Goal: Task Accomplishment & Management: Manage account settings

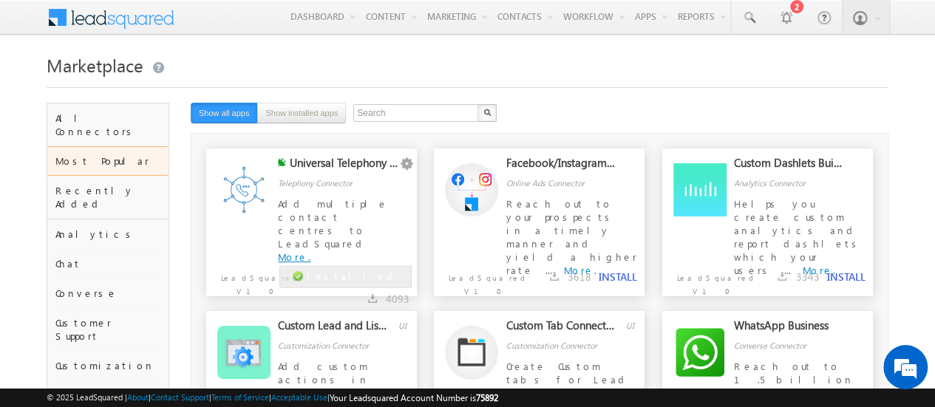
click at [310, 251] on link "More." at bounding box center [294, 257] width 33 height 13
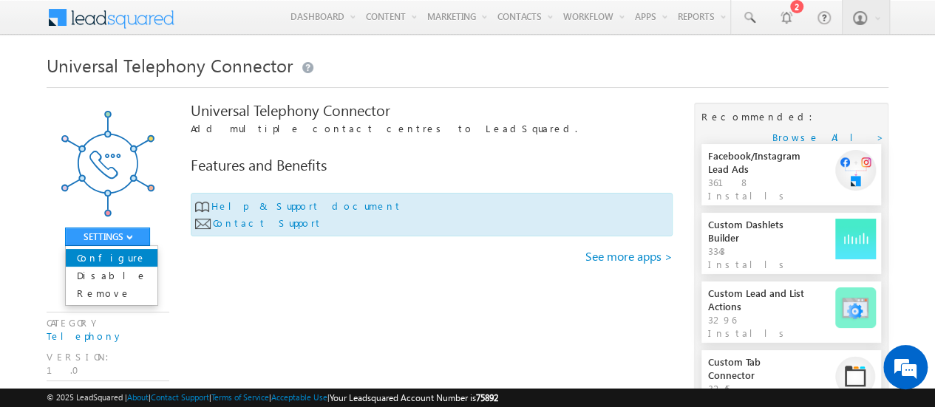
click at [117, 255] on link "Configure" at bounding box center [112, 258] width 92 height 18
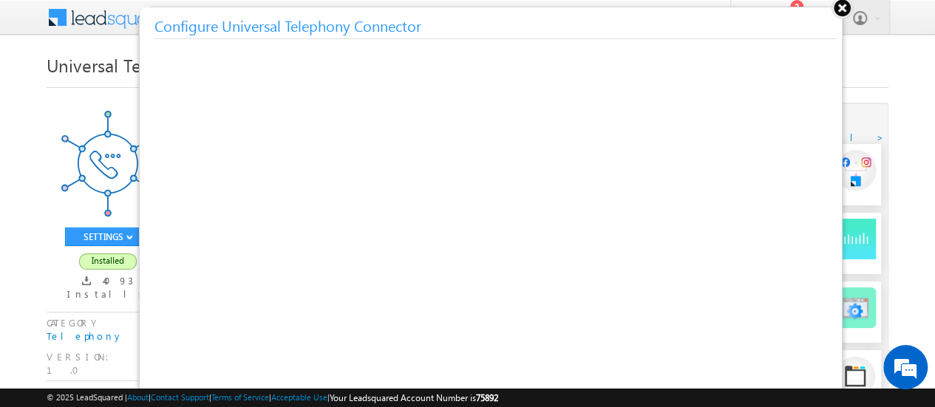
click at [843, 7] on button at bounding box center [842, 7] width 22 height 22
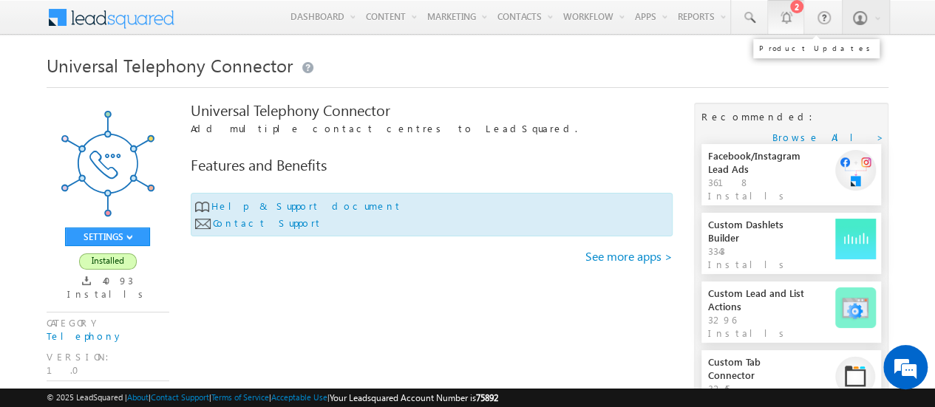
click at [797, 14] on link "2" at bounding box center [785, 17] width 37 height 34
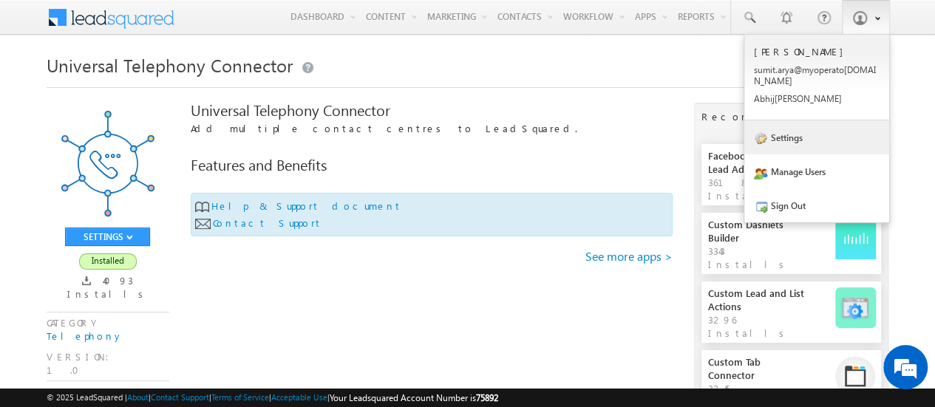
click at [786, 127] on link "Settings" at bounding box center [816, 137] width 145 height 34
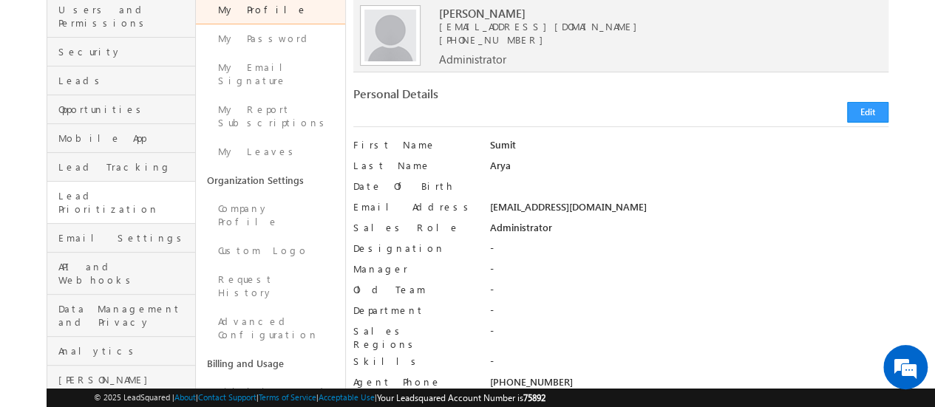
scroll to position [139, 0]
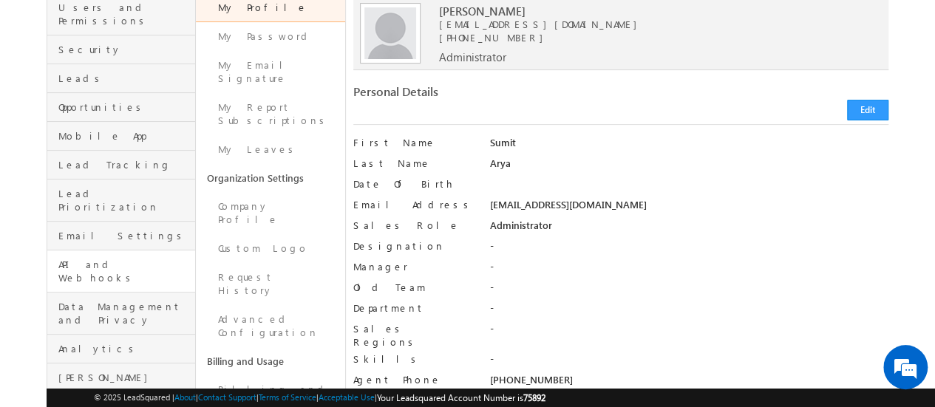
click at [129, 251] on link "API and Webhooks" at bounding box center [121, 272] width 148 height 42
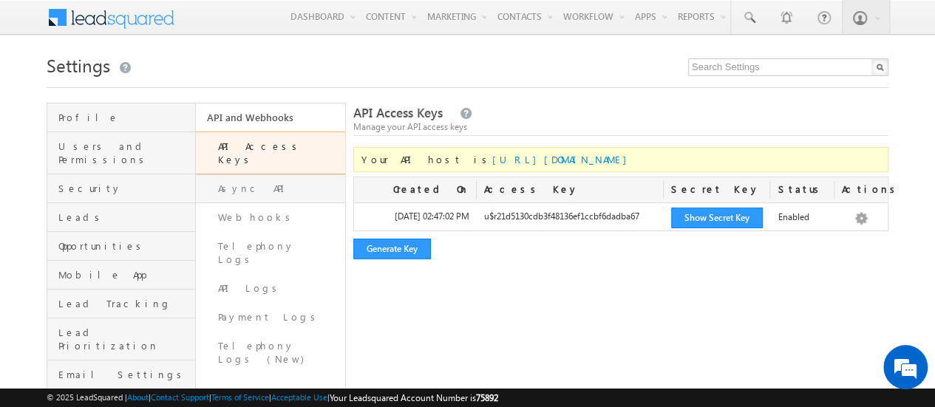
click at [259, 182] on link "Async API" at bounding box center [270, 188] width 149 height 29
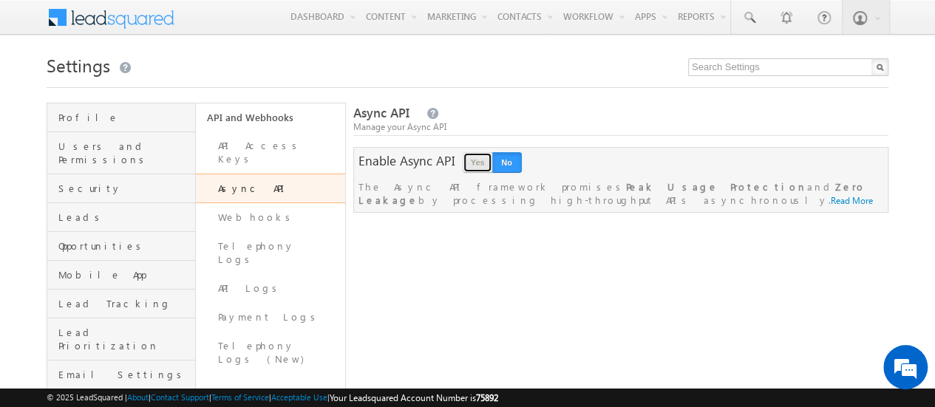
click at [485, 166] on button "Yes" at bounding box center [478, 162] width 30 height 21
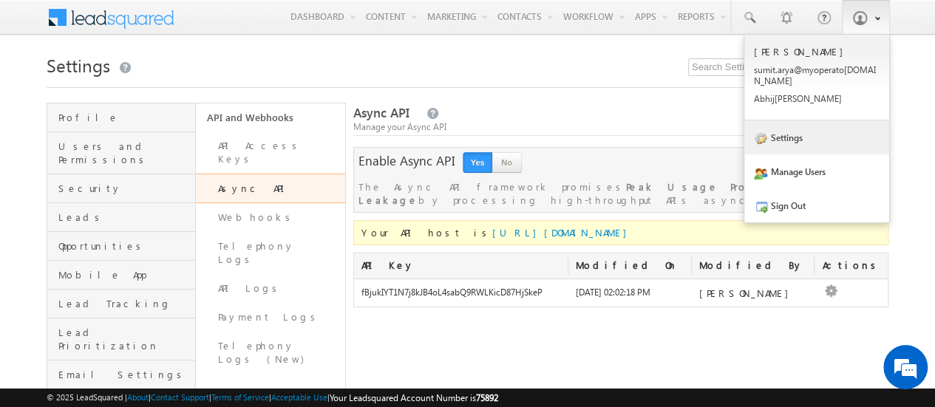
click at [787, 123] on link "Settings" at bounding box center [816, 137] width 145 height 34
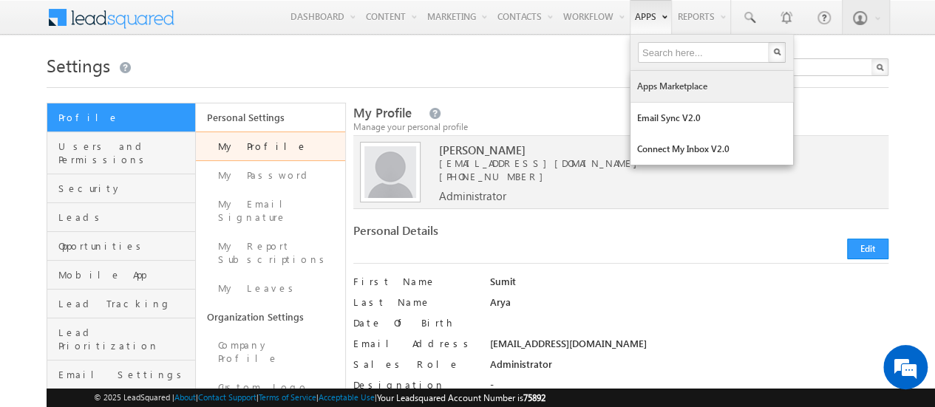
click at [670, 86] on link "Apps Marketplace" at bounding box center [711, 86] width 163 height 31
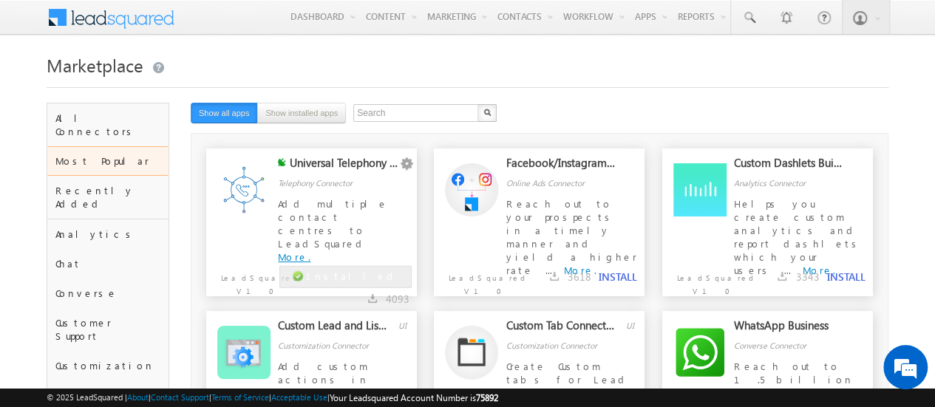
click at [310, 251] on link "More." at bounding box center [294, 257] width 33 height 13
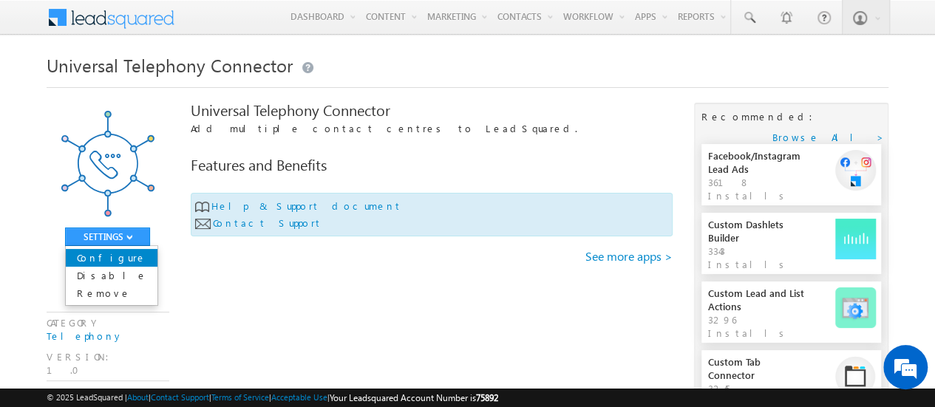
click at [120, 255] on link "Configure" at bounding box center [112, 258] width 92 height 18
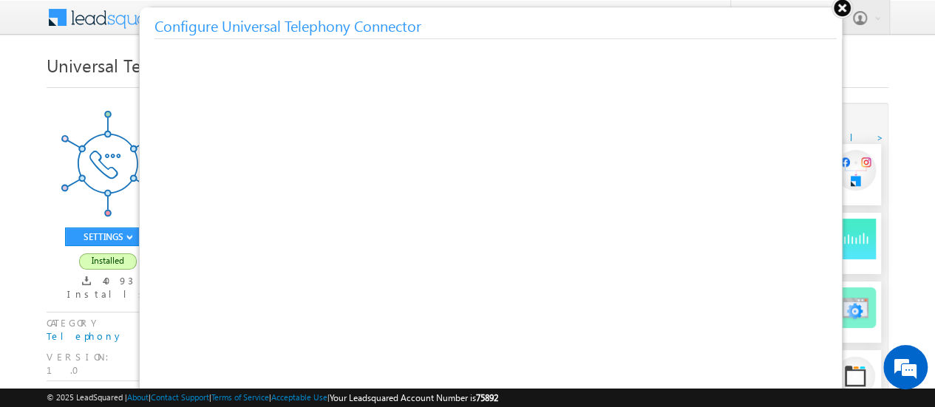
click at [840, 8] on button at bounding box center [842, 7] width 22 height 22
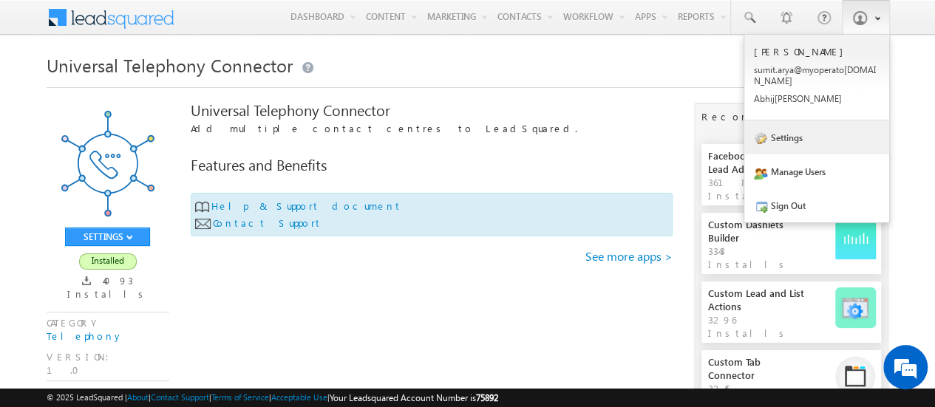
click at [780, 127] on link "Settings" at bounding box center [816, 137] width 145 height 34
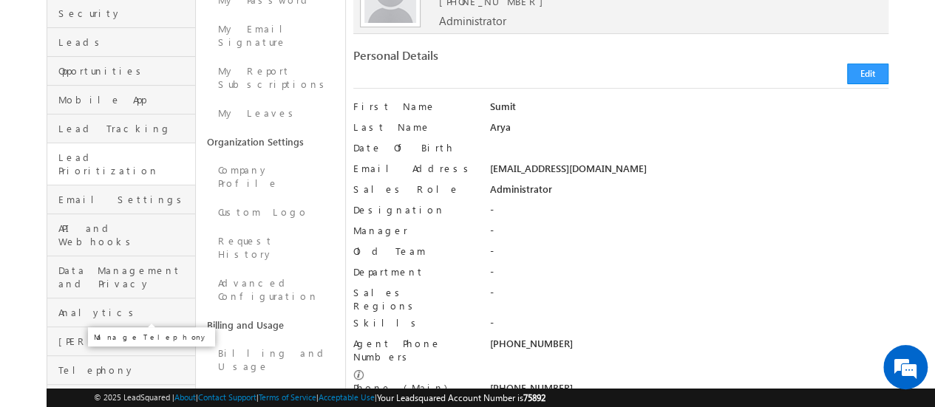
scroll to position [176, 0]
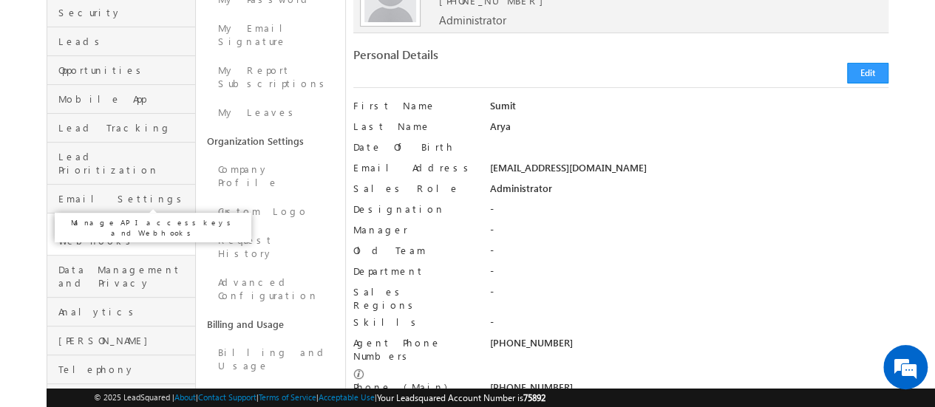
click at [115, 221] on span "API and Webhooks" at bounding box center [124, 234] width 133 height 27
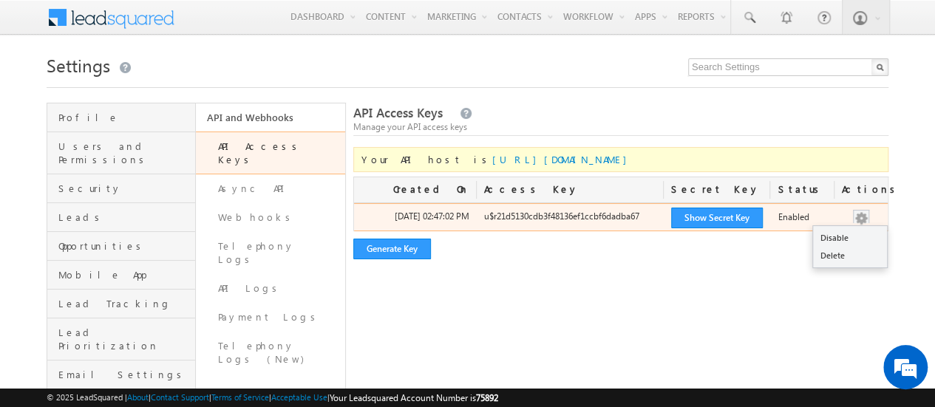
click at [858, 216] on button "button" at bounding box center [861, 218] width 15 height 15
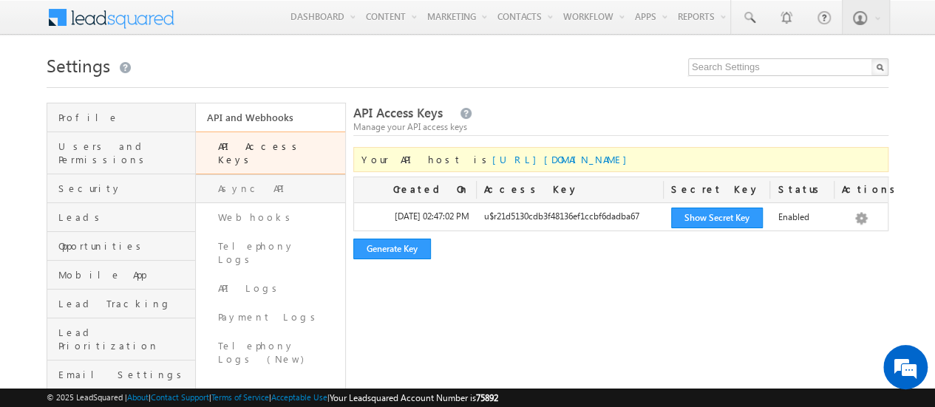
click at [290, 174] on link "Async API" at bounding box center [270, 188] width 149 height 29
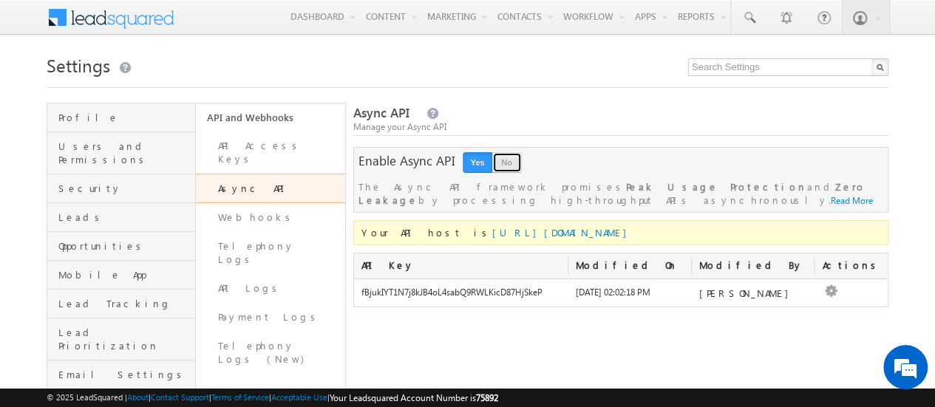
click at [503, 163] on button "No" at bounding box center [507, 162] width 30 height 21
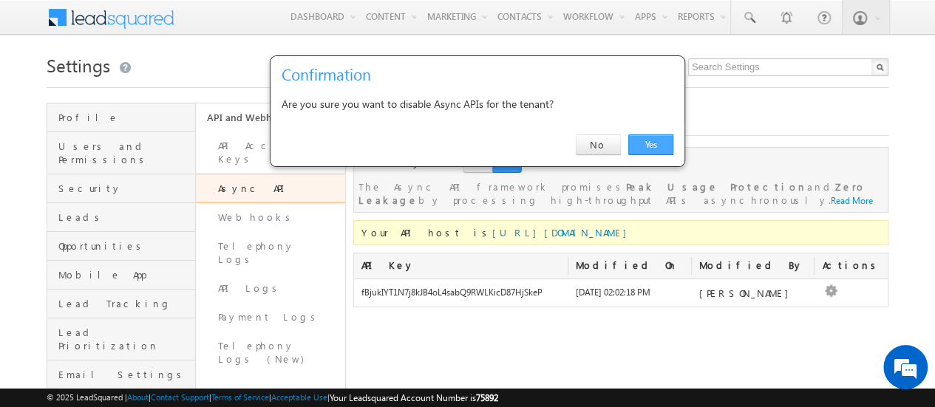
click at [650, 153] on link "Yes" at bounding box center [650, 145] width 45 height 21
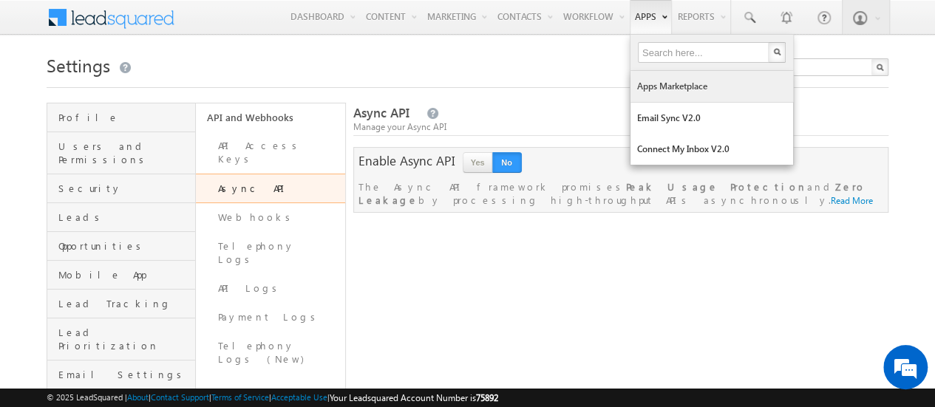
click at [664, 85] on link "Apps Marketplace" at bounding box center [711, 86] width 163 height 31
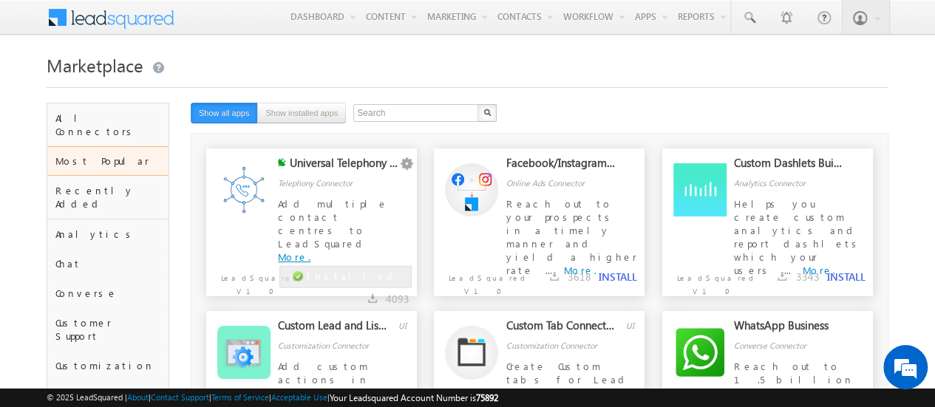
click at [310, 251] on link "More." at bounding box center [294, 257] width 33 height 13
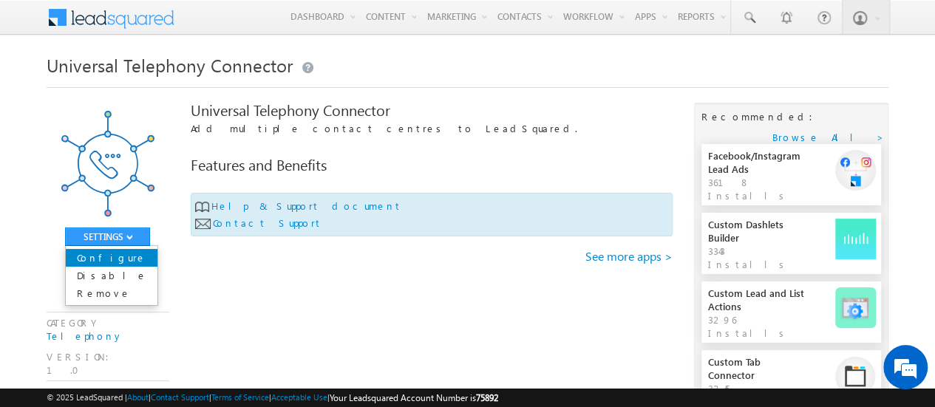
click at [101, 256] on link "Configure" at bounding box center [112, 258] width 92 height 18
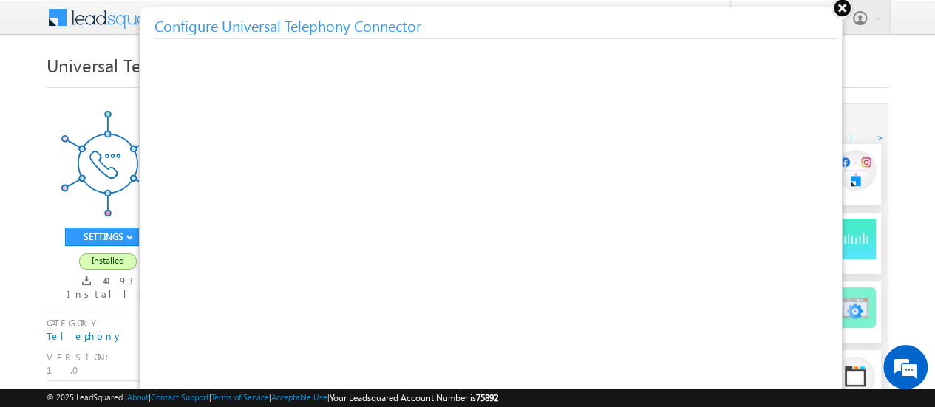
click at [840, 11] on button at bounding box center [842, 7] width 22 height 22
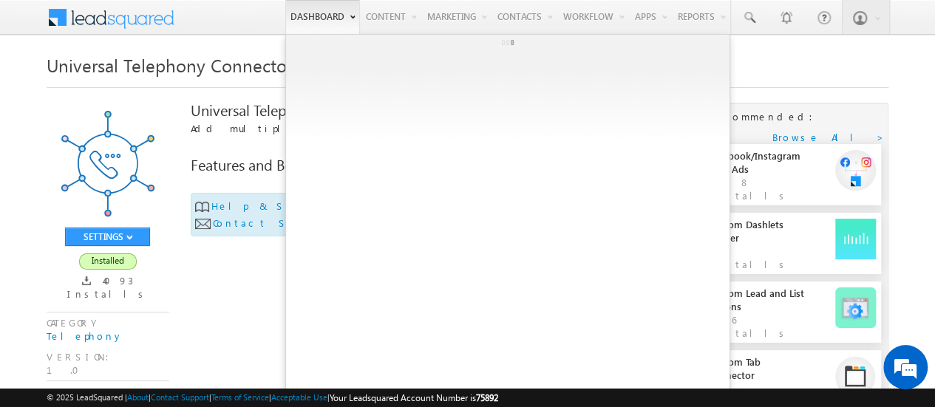
click at [316, 21] on link "Dashboard" at bounding box center [322, 17] width 75 height 34
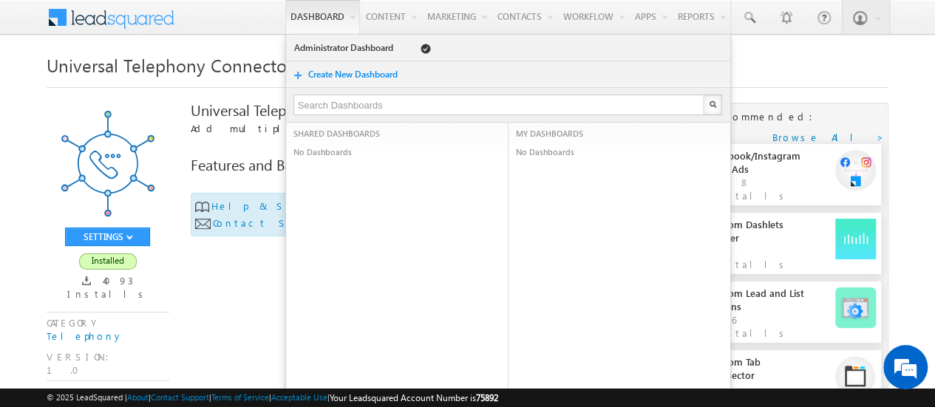
click at [744, 65] on h1 "Universal Telephony Connector" at bounding box center [468, 64] width 842 height 29
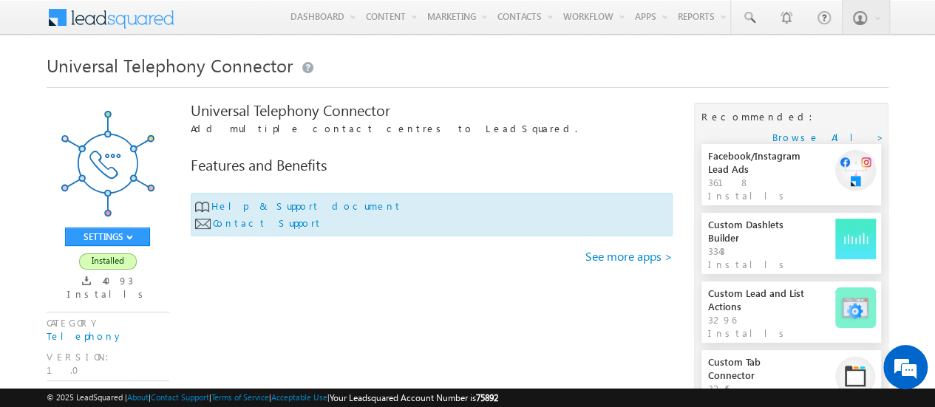
click at [146, 21] on span at bounding box center [120, 16] width 107 height 26
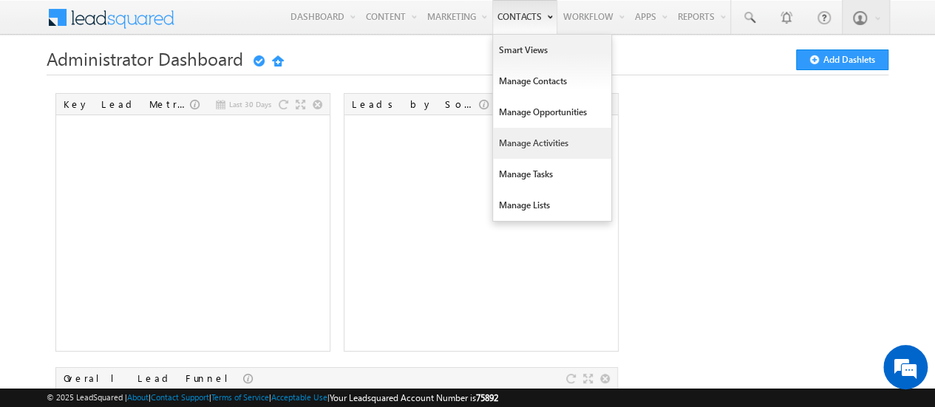
click at [532, 146] on link "Manage Activities" at bounding box center [552, 143] width 118 height 31
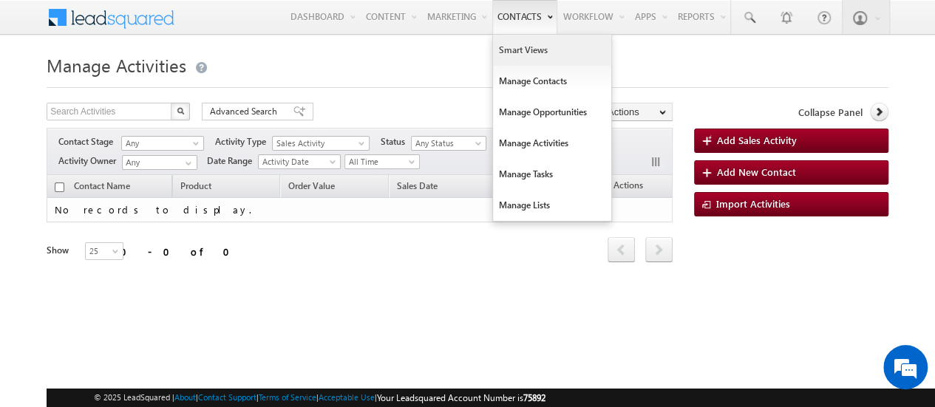
click at [531, 48] on link "Smart Views" at bounding box center [552, 50] width 118 height 31
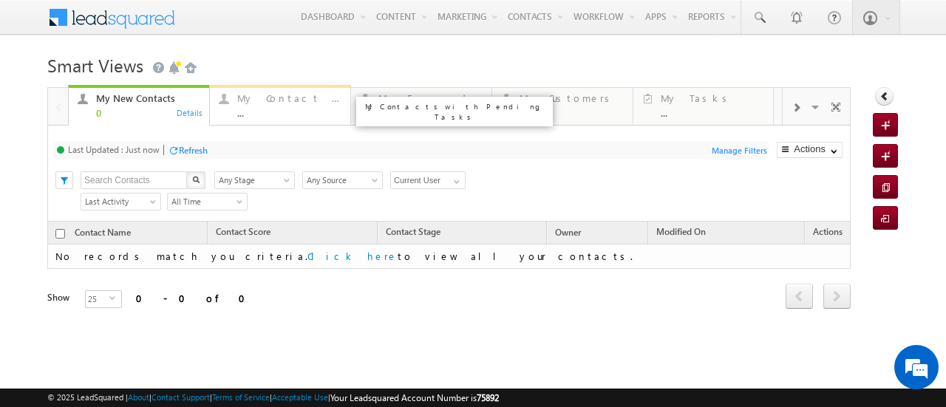
click at [303, 109] on div "..." at bounding box center [289, 112] width 105 height 11
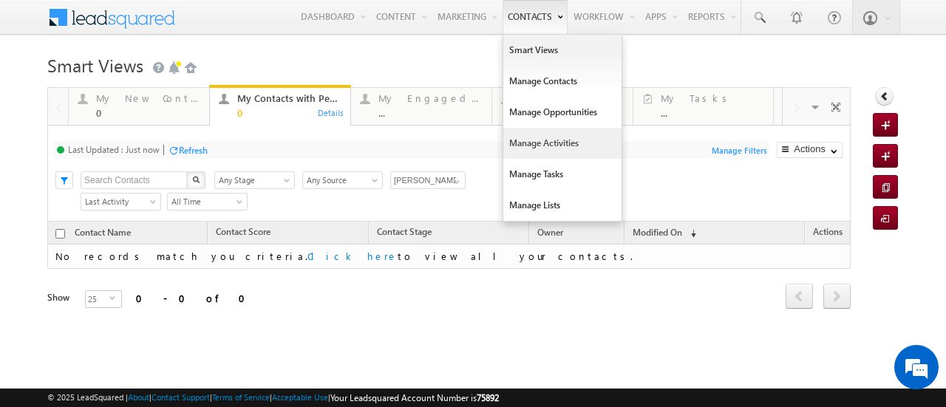
click at [554, 150] on link "Manage Activities" at bounding box center [562, 143] width 118 height 31
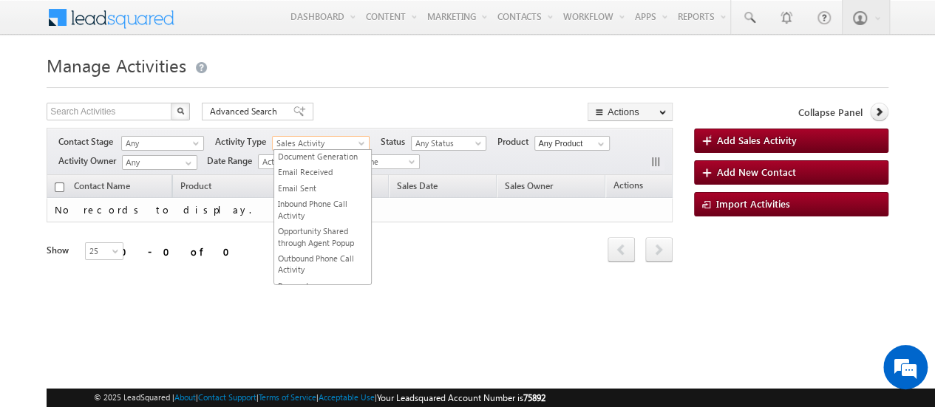
scroll to position [60, 0]
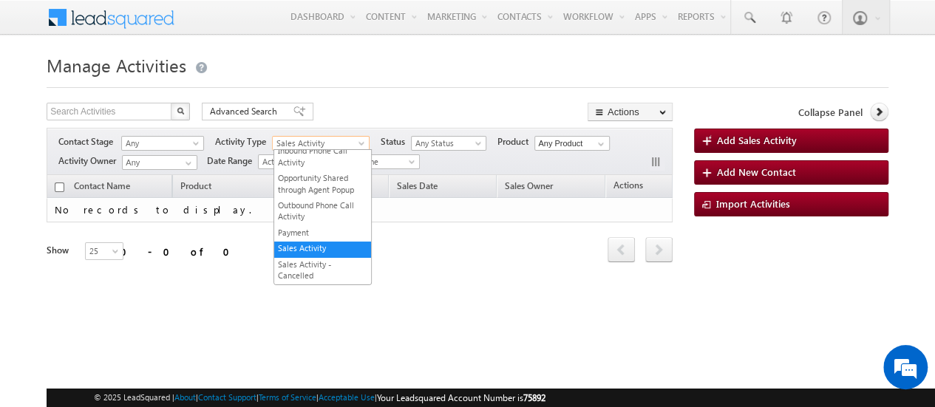
click at [303, 143] on span "Sales Activity" at bounding box center [317, 143] width 89 height 13
click at [319, 218] on link "Outbound Phone Call Activity" at bounding box center [322, 211] width 97 height 23
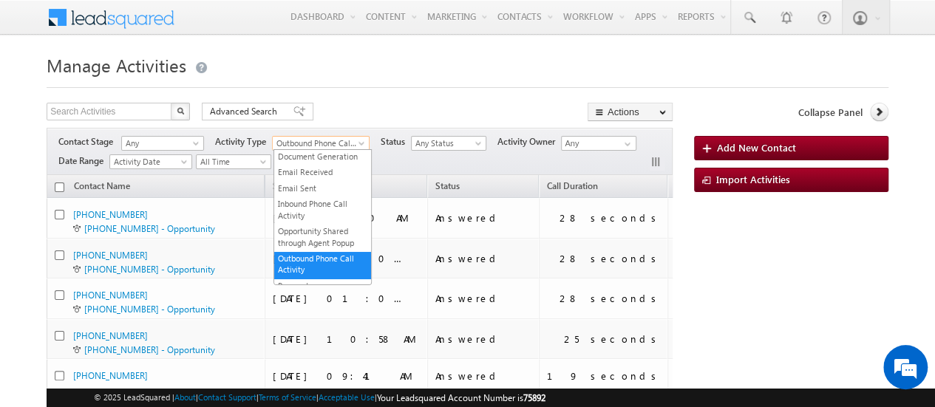
click at [353, 139] on span "Outbound Phone Call Activity" at bounding box center [317, 143] width 89 height 13
click at [324, 214] on link "Inbound Phone Call Activity" at bounding box center [322, 209] width 97 height 23
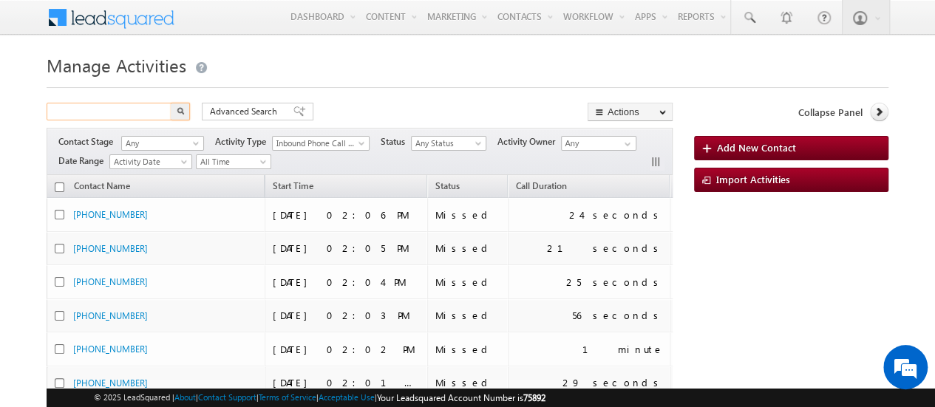
click at [130, 110] on input "text" at bounding box center [110, 112] width 126 height 18
type input "Search Activities"
paste input "9611795983"
click at [182, 108] on img "button" at bounding box center [180, 110] width 7 height 7
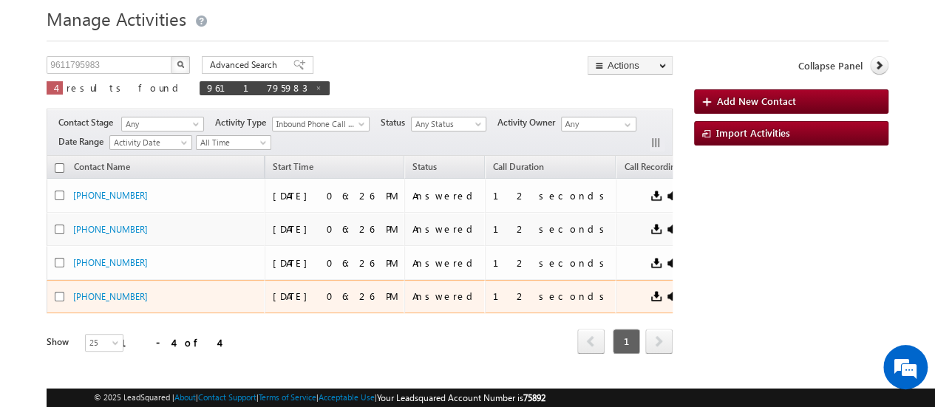
scroll to position [16, 0]
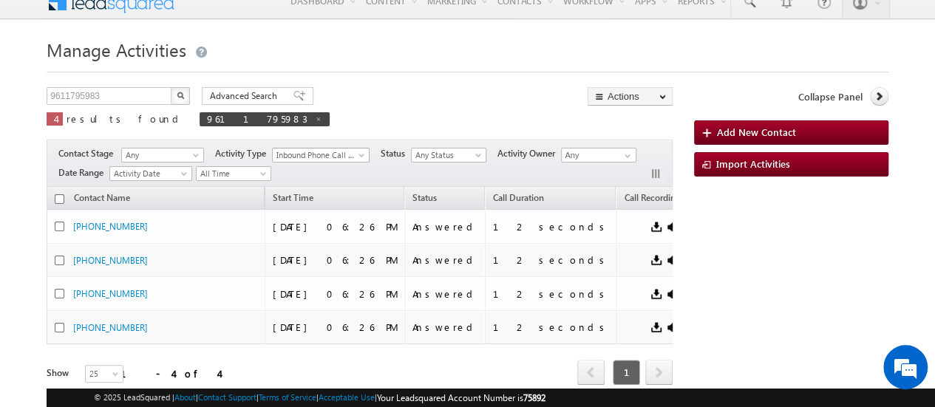
click at [320, 152] on span "Inbound Phone Call Activity" at bounding box center [317, 155] width 89 height 13
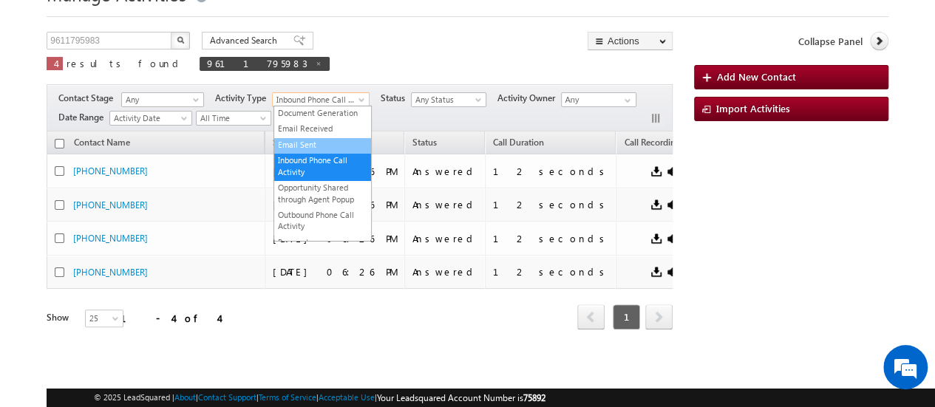
scroll to position [76, 0]
click at [425, 54] on div "9611795983 X 4 results found 9611795983 Advanced Search Advanced search results…" at bounding box center [360, 56] width 626 height 49
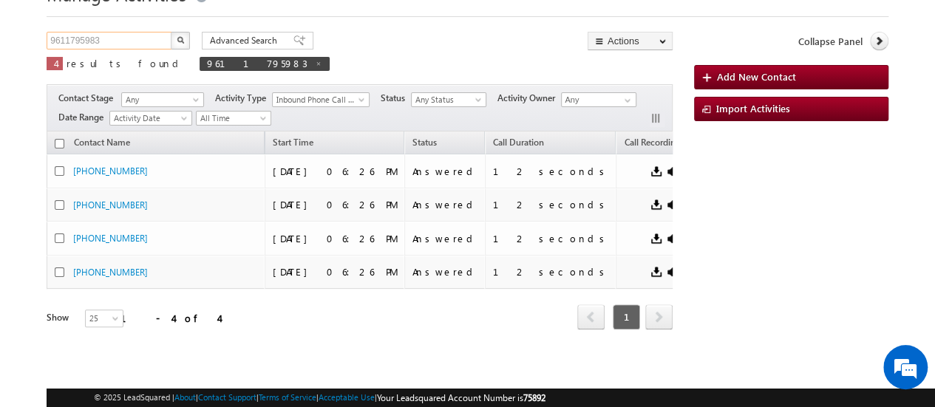
click at [75, 38] on input "9611795983" at bounding box center [110, 41] width 126 height 18
paste input "0"
type input "9611795980"
click at [179, 32] on button "button" at bounding box center [180, 41] width 19 height 18
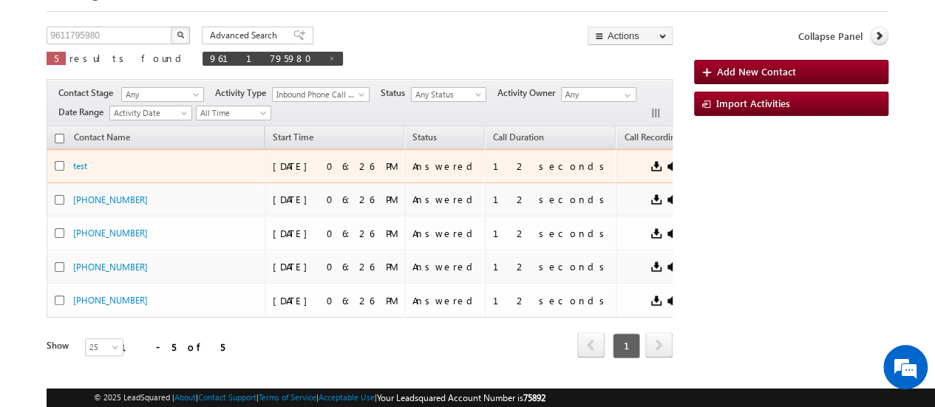
click at [309, 164] on div "08/20/2025 06:26 PM" at bounding box center [335, 166] width 125 height 13
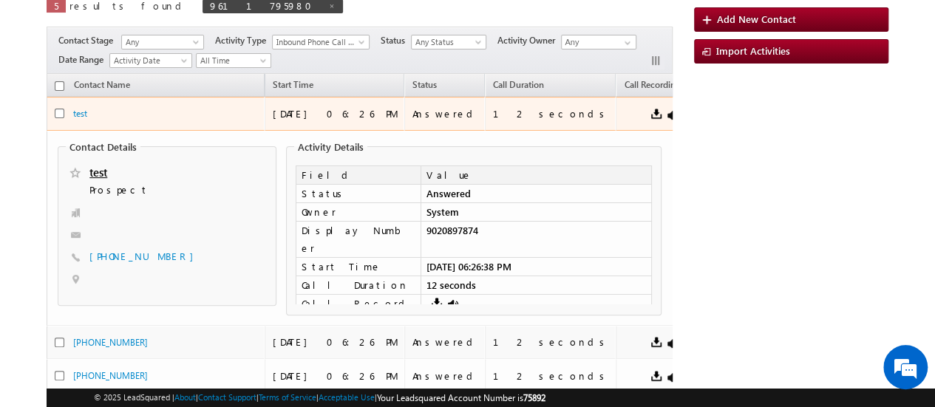
scroll to position [0, 0]
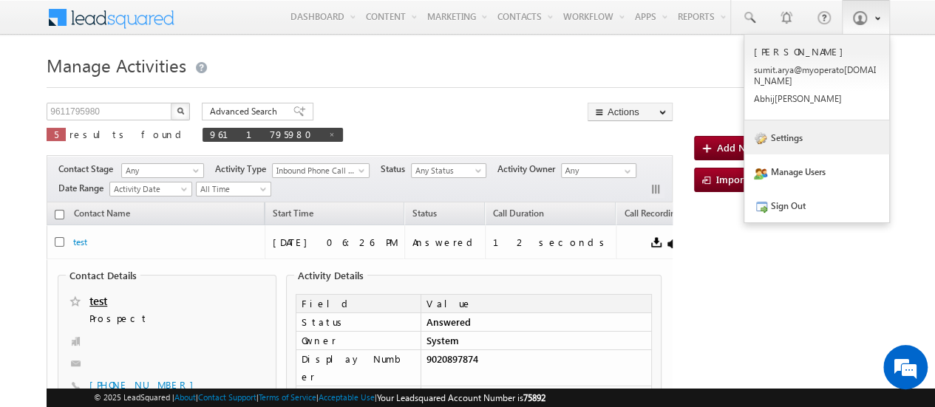
click at [788, 130] on link "Settings" at bounding box center [816, 137] width 145 height 34
click at [795, 126] on link "Settings" at bounding box center [816, 137] width 145 height 34
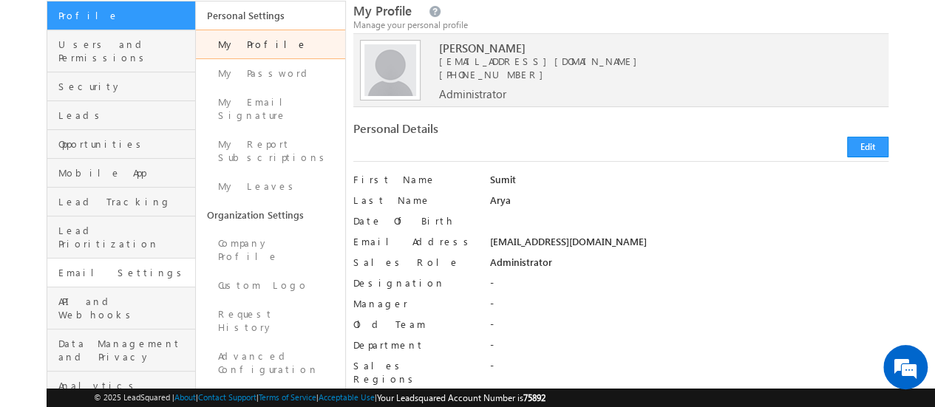
scroll to position [121, 0]
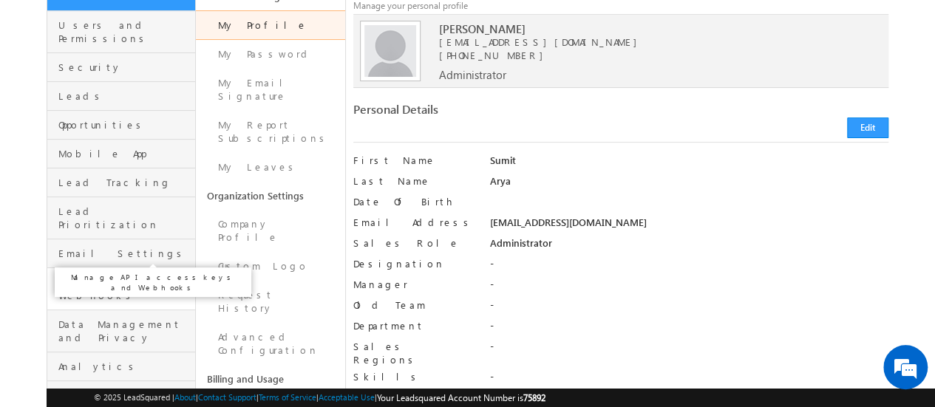
click at [126, 276] on span "API and Webhooks" at bounding box center [124, 289] width 133 height 27
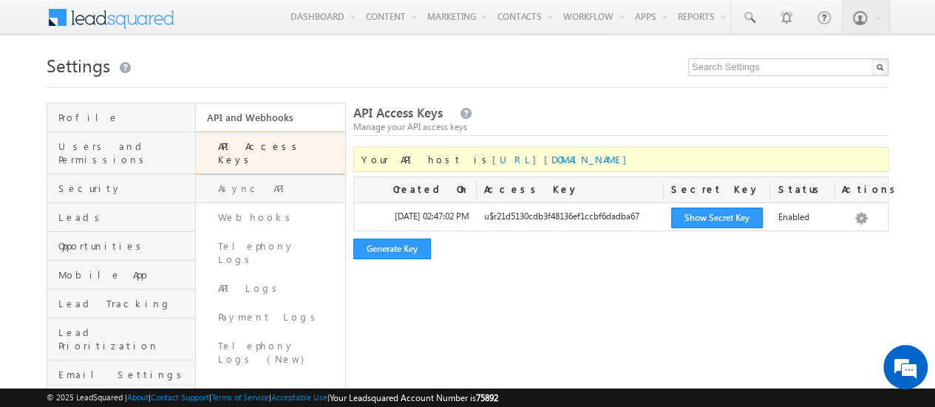
click at [259, 175] on link "Async API" at bounding box center [270, 188] width 149 height 29
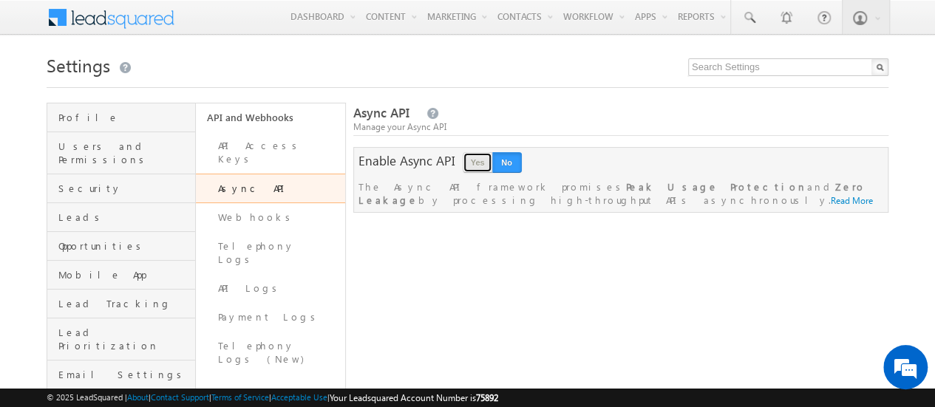
click at [474, 166] on button "Yes" at bounding box center [478, 162] width 30 height 21
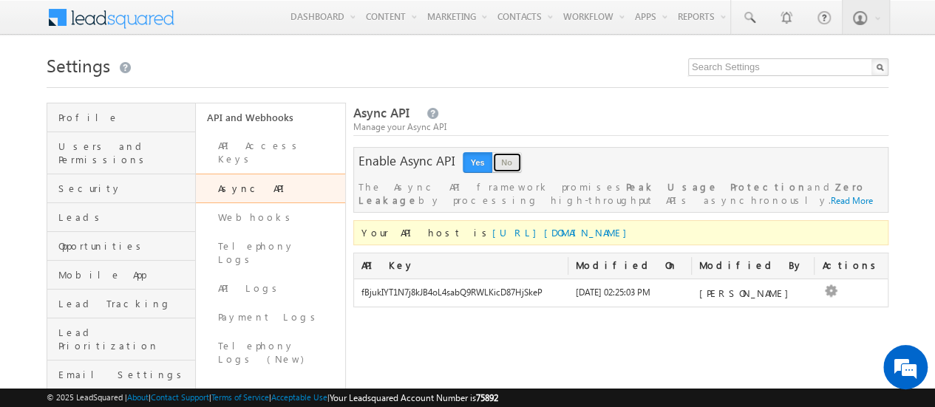
click at [500, 165] on button "No" at bounding box center [507, 162] width 30 height 21
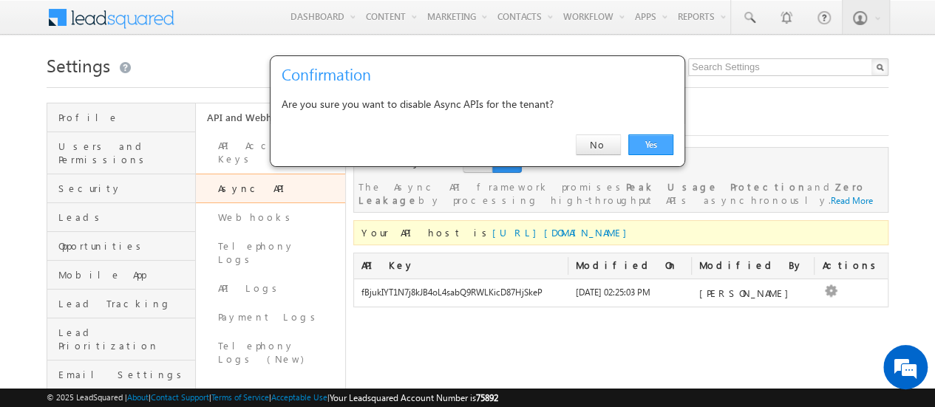
click at [650, 144] on link "Yes" at bounding box center [650, 145] width 45 height 21
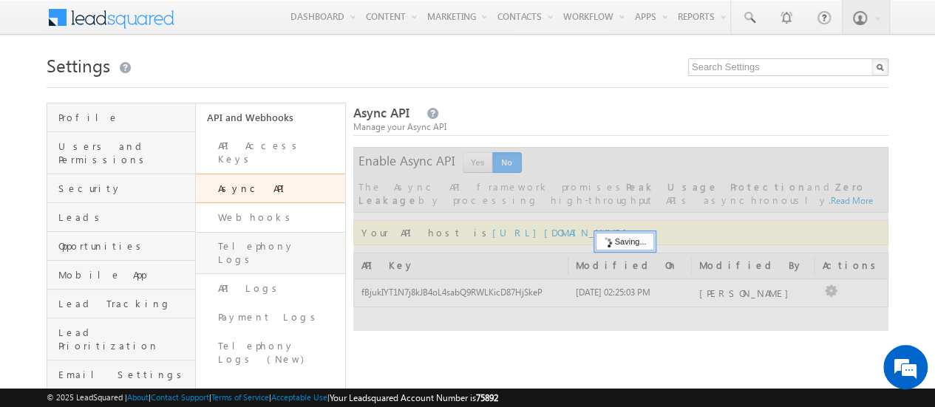
click at [260, 237] on link "Telephony Logs" at bounding box center [270, 253] width 149 height 42
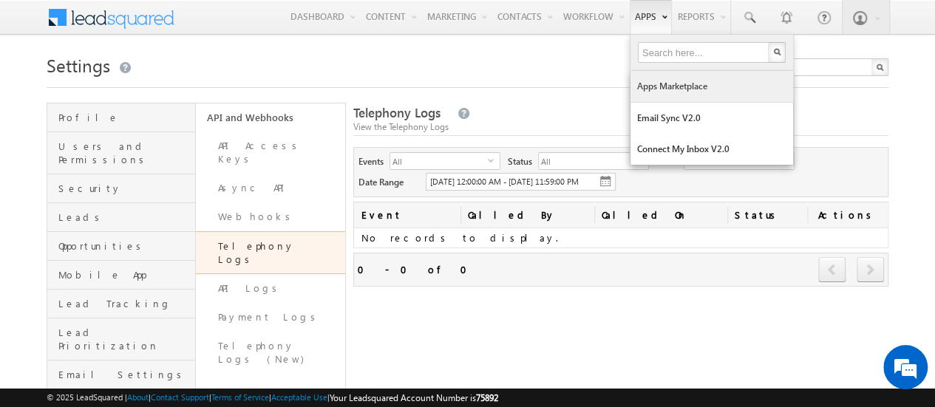
click at [661, 91] on link "Apps Marketplace" at bounding box center [711, 86] width 163 height 31
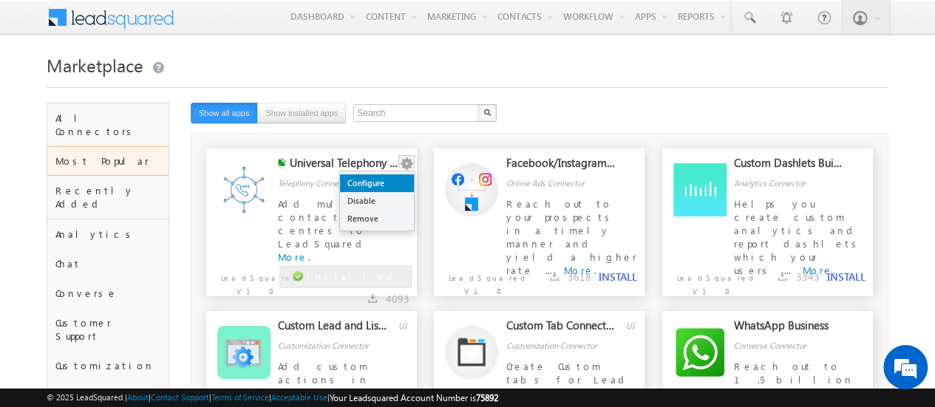
click at [377, 181] on link "Configure" at bounding box center [377, 183] width 74 height 18
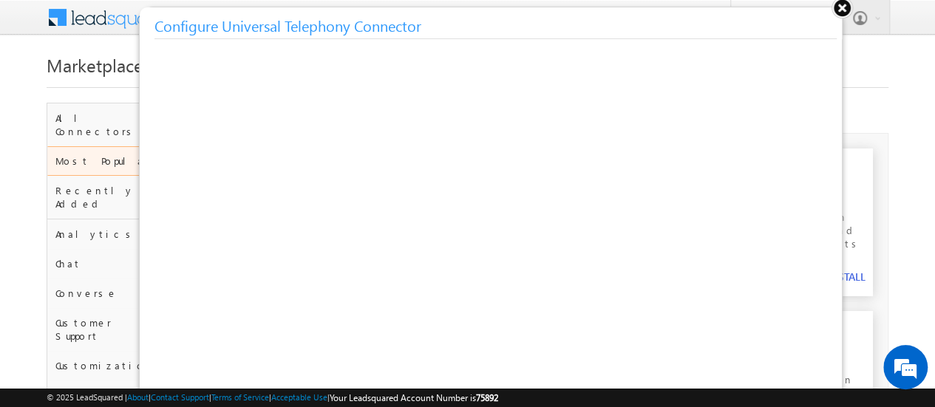
click at [846, 11] on button at bounding box center [842, 7] width 22 height 22
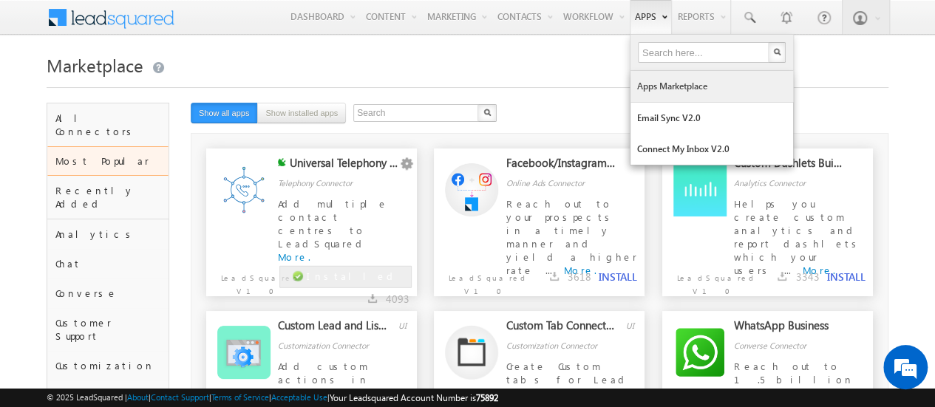
click at [674, 85] on link "Apps Marketplace" at bounding box center [711, 86] width 163 height 31
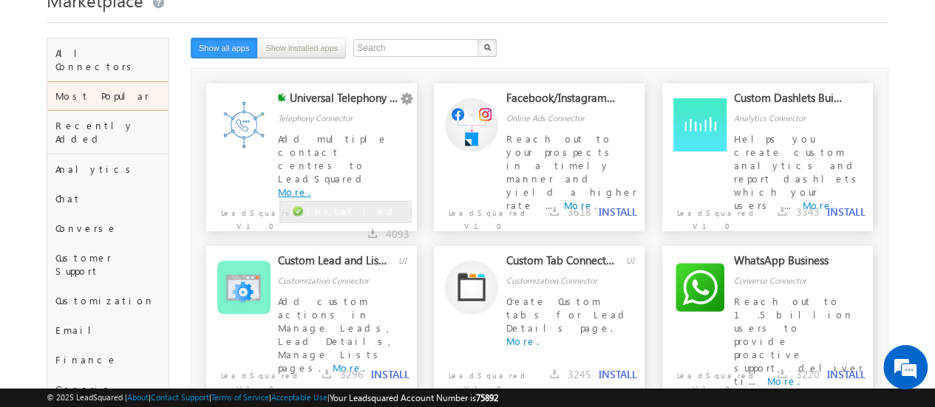
click at [310, 186] on link "More." at bounding box center [294, 192] width 33 height 13
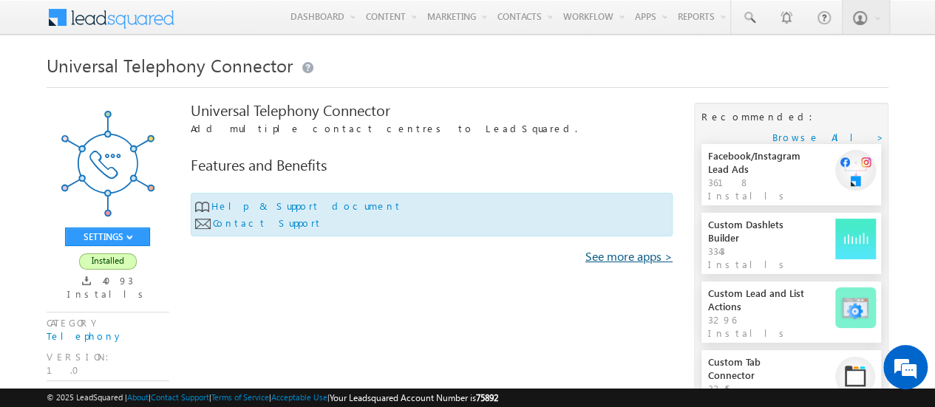
click at [625, 260] on link "See more apps >" at bounding box center [628, 256] width 87 height 13
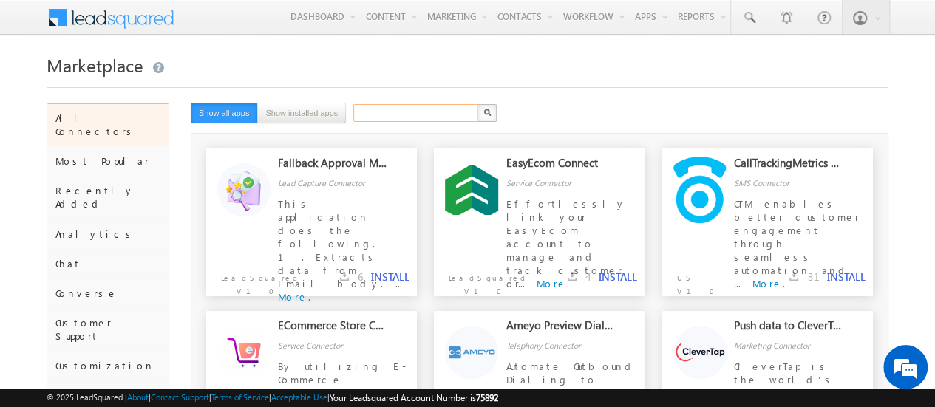
click at [382, 113] on input "text" at bounding box center [416, 113] width 126 height 18
type input "universal telephony"
click at [486, 112] on img "button" at bounding box center [486, 112] width 7 height 7
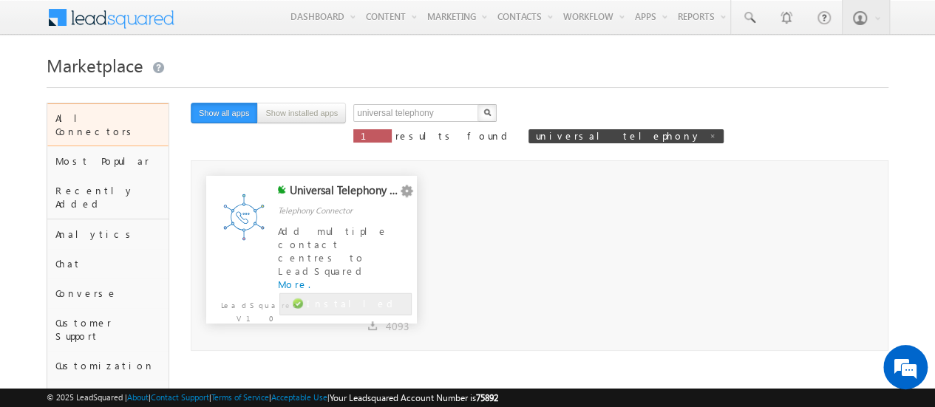
click at [275, 305] on p "LeadSquared V1.0" at bounding box center [248, 308] width 85 height 34
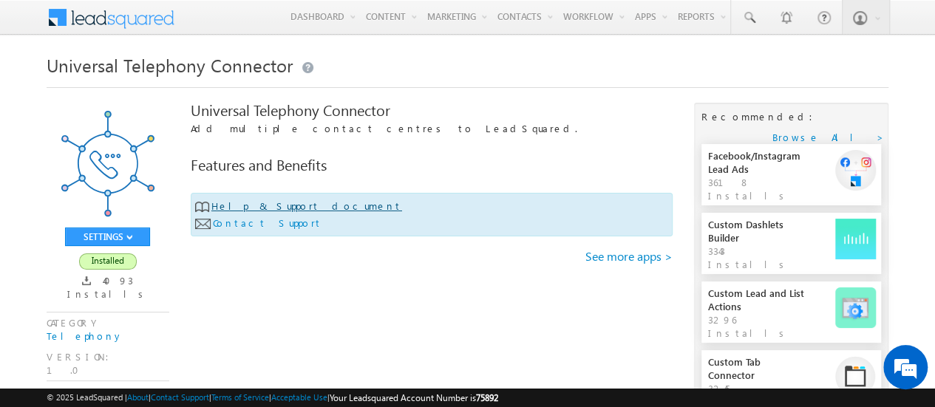
click at [300, 208] on link "Help & Support document" at bounding box center [306, 206] width 191 height 13
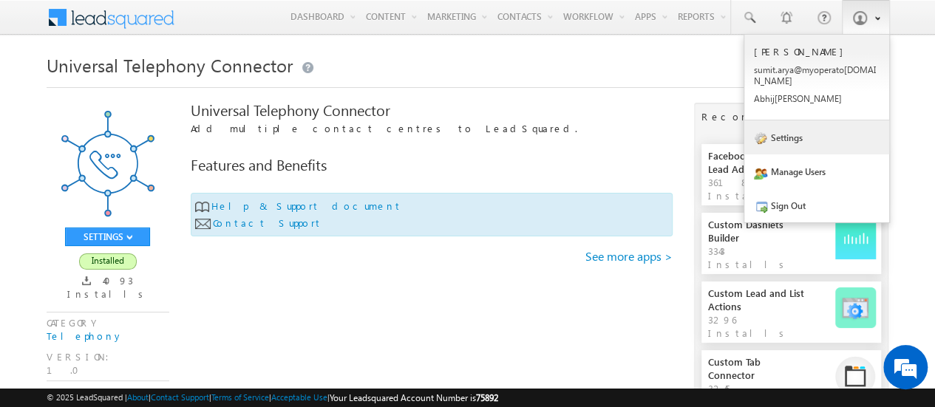
click at [794, 138] on link "Settings" at bounding box center [816, 137] width 145 height 34
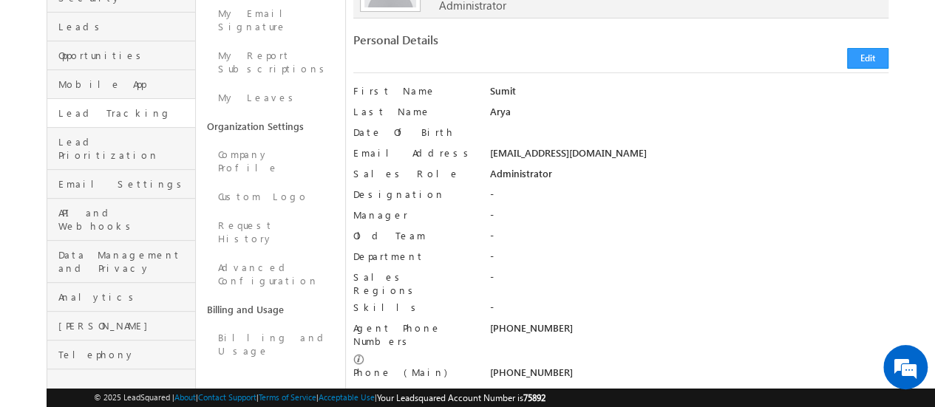
scroll to position [192, 0]
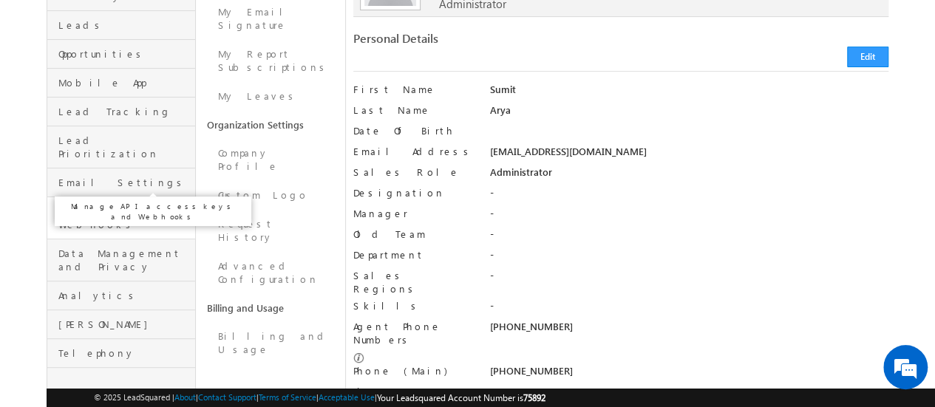
click at [115, 205] on span "API and Webhooks" at bounding box center [124, 218] width 133 height 27
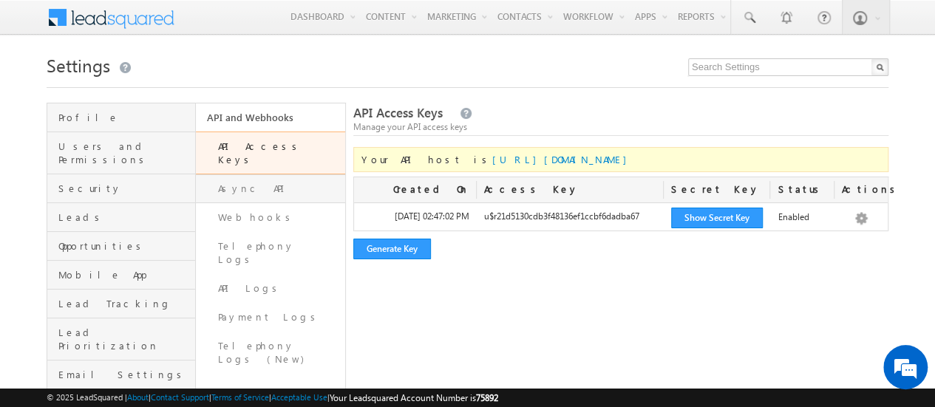
click at [269, 174] on link "Async API" at bounding box center [270, 188] width 149 height 29
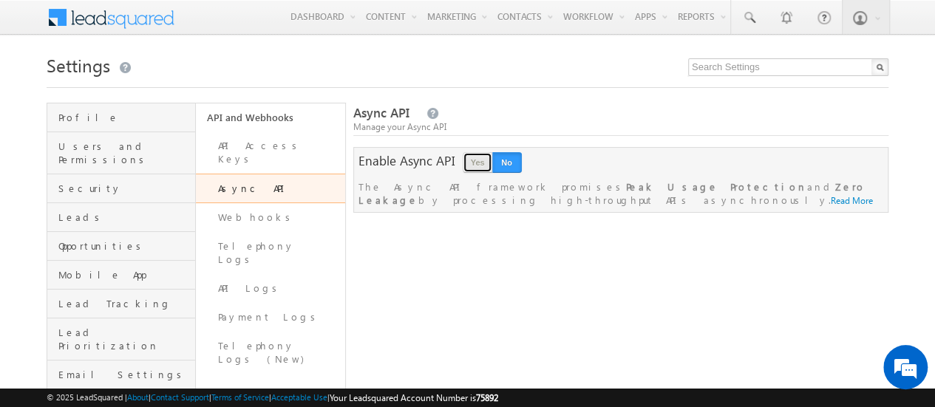
click at [473, 166] on button "Yes" at bounding box center [478, 162] width 30 height 21
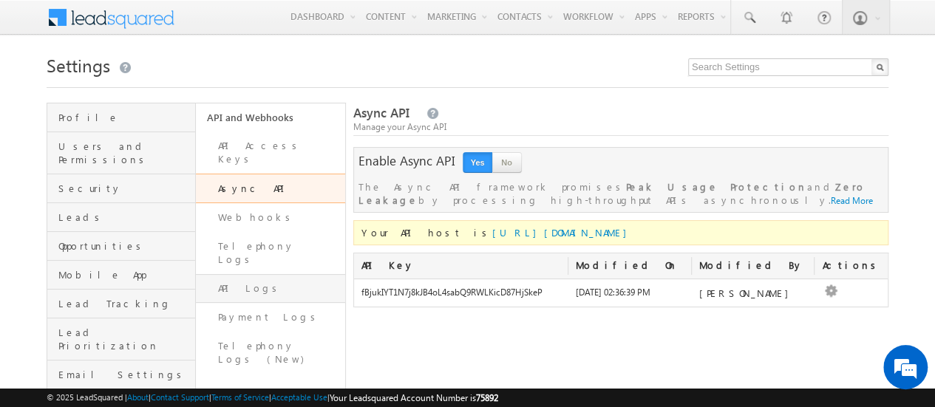
click at [251, 274] on link "API Logs" at bounding box center [270, 288] width 149 height 29
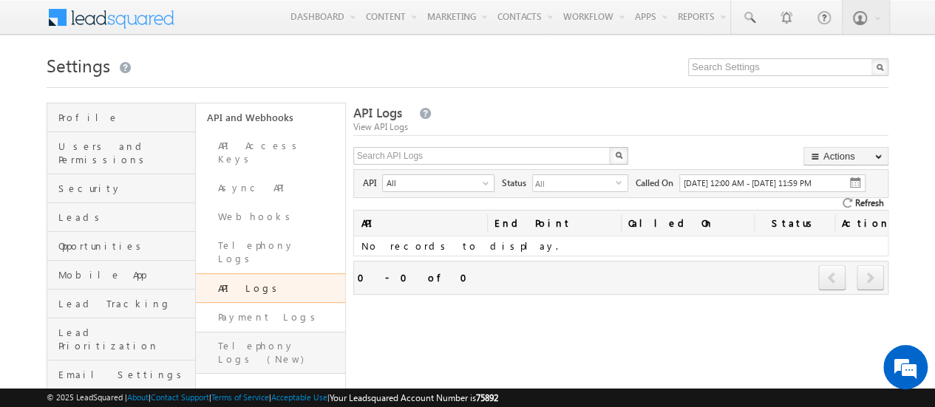
click at [271, 332] on link "Telephony Logs (New)" at bounding box center [270, 353] width 149 height 42
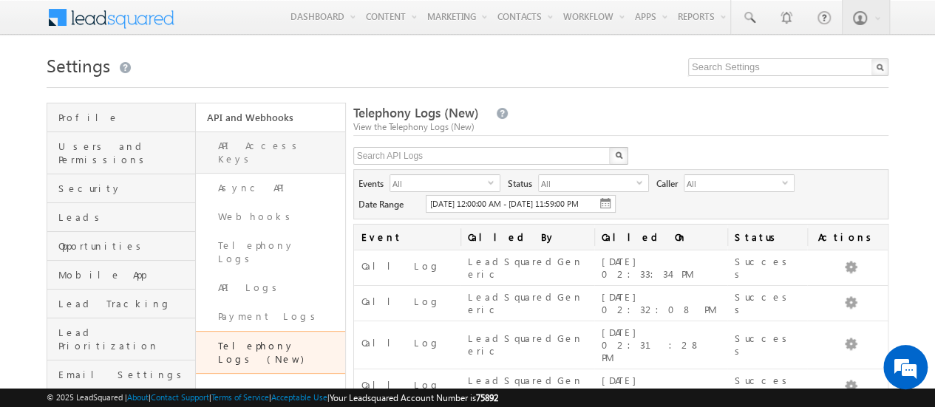
click at [274, 147] on link "API Access Keys" at bounding box center [270, 153] width 149 height 42
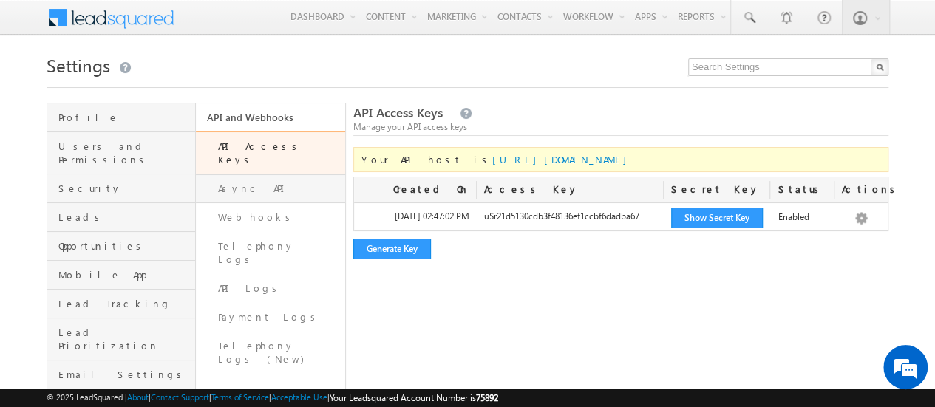
click at [265, 177] on link "Async API" at bounding box center [270, 188] width 149 height 29
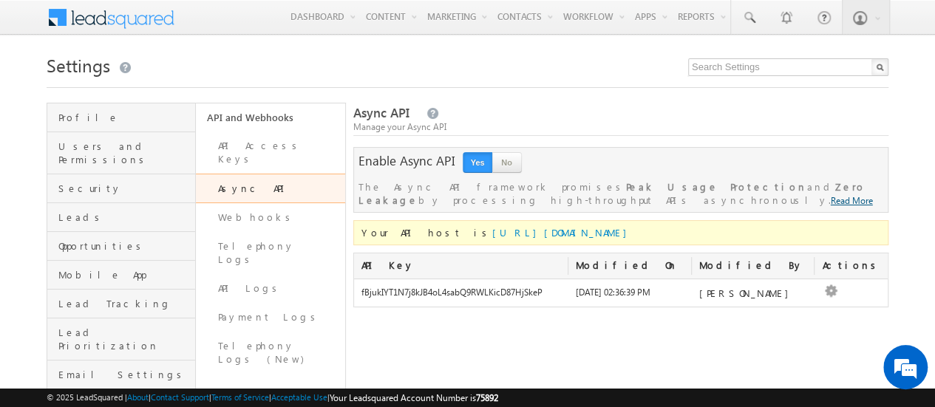
click at [831, 201] on link "Read More" at bounding box center [852, 200] width 42 height 11
click at [481, 163] on button "Yes" at bounding box center [478, 162] width 30 height 21
click at [497, 163] on button "No" at bounding box center [507, 162] width 30 height 21
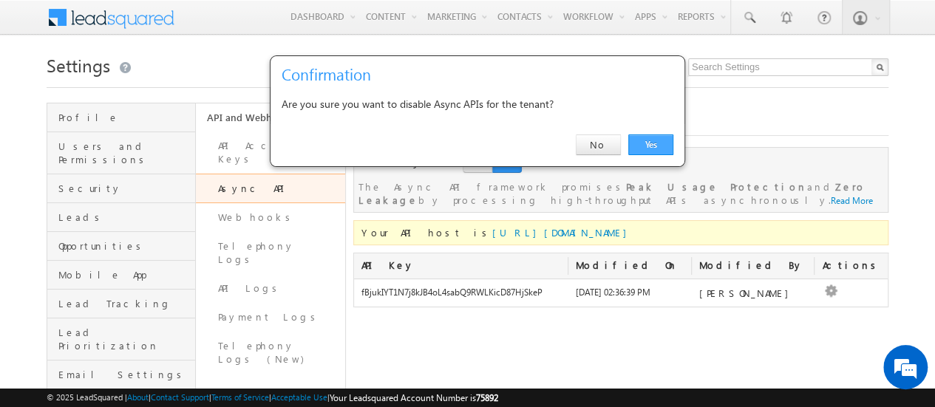
click at [649, 154] on link "Yes" at bounding box center [650, 145] width 45 height 21
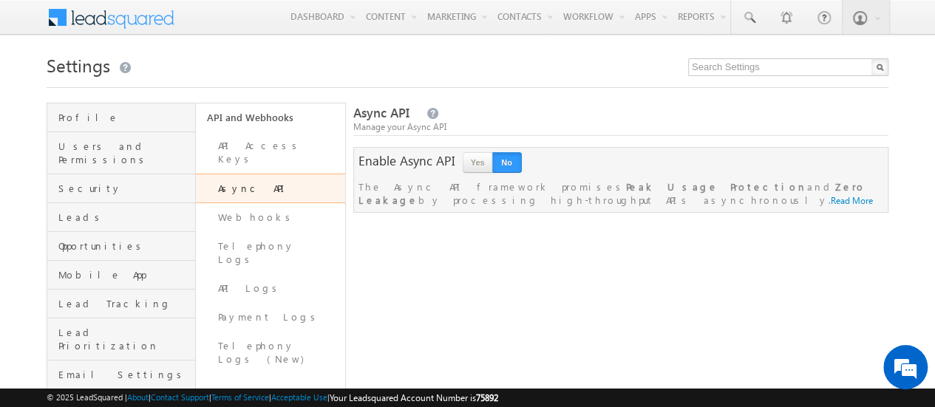
click at [649, 154] on div "Enable Async API Yes No" at bounding box center [620, 162] width 525 height 21
click at [466, 59] on h1 "Settings" at bounding box center [468, 64] width 842 height 29
click at [473, 161] on button "Yes" at bounding box center [478, 162] width 30 height 21
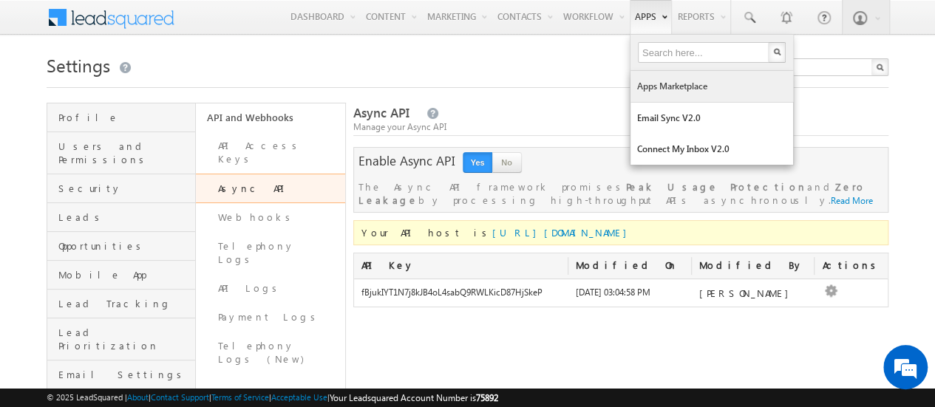
click at [667, 97] on link "Apps Marketplace" at bounding box center [711, 86] width 163 height 31
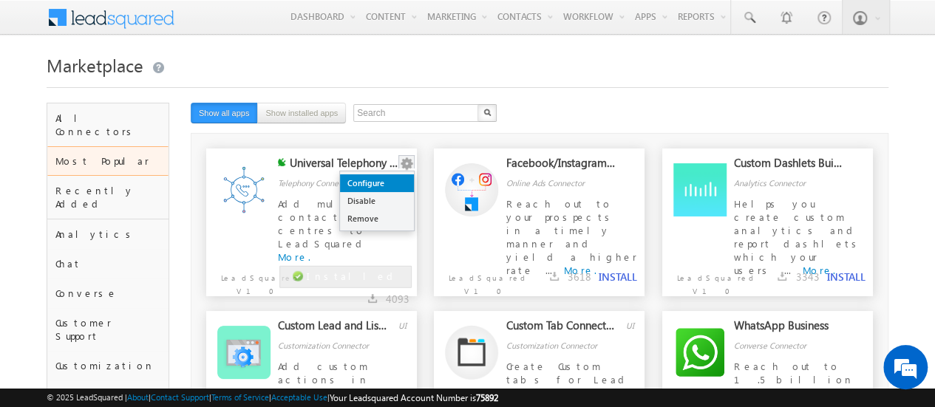
click at [392, 183] on link "Configure" at bounding box center [377, 183] width 74 height 18
